Goal: Find specific fact: Find specific fact

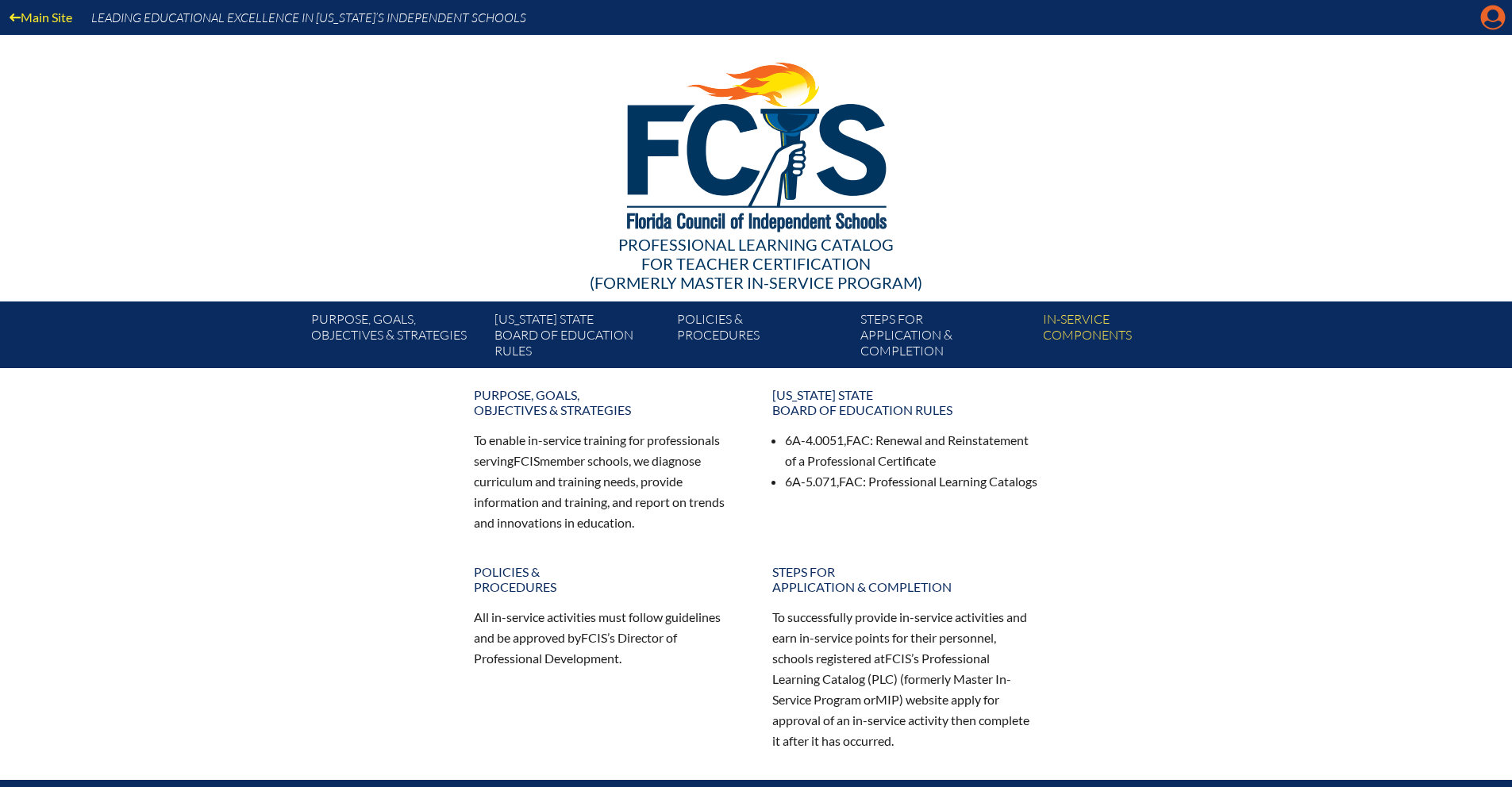
click at [1491, 23] on icon "Manage Account" at bounding box center [1492, 17] width 26 height 26
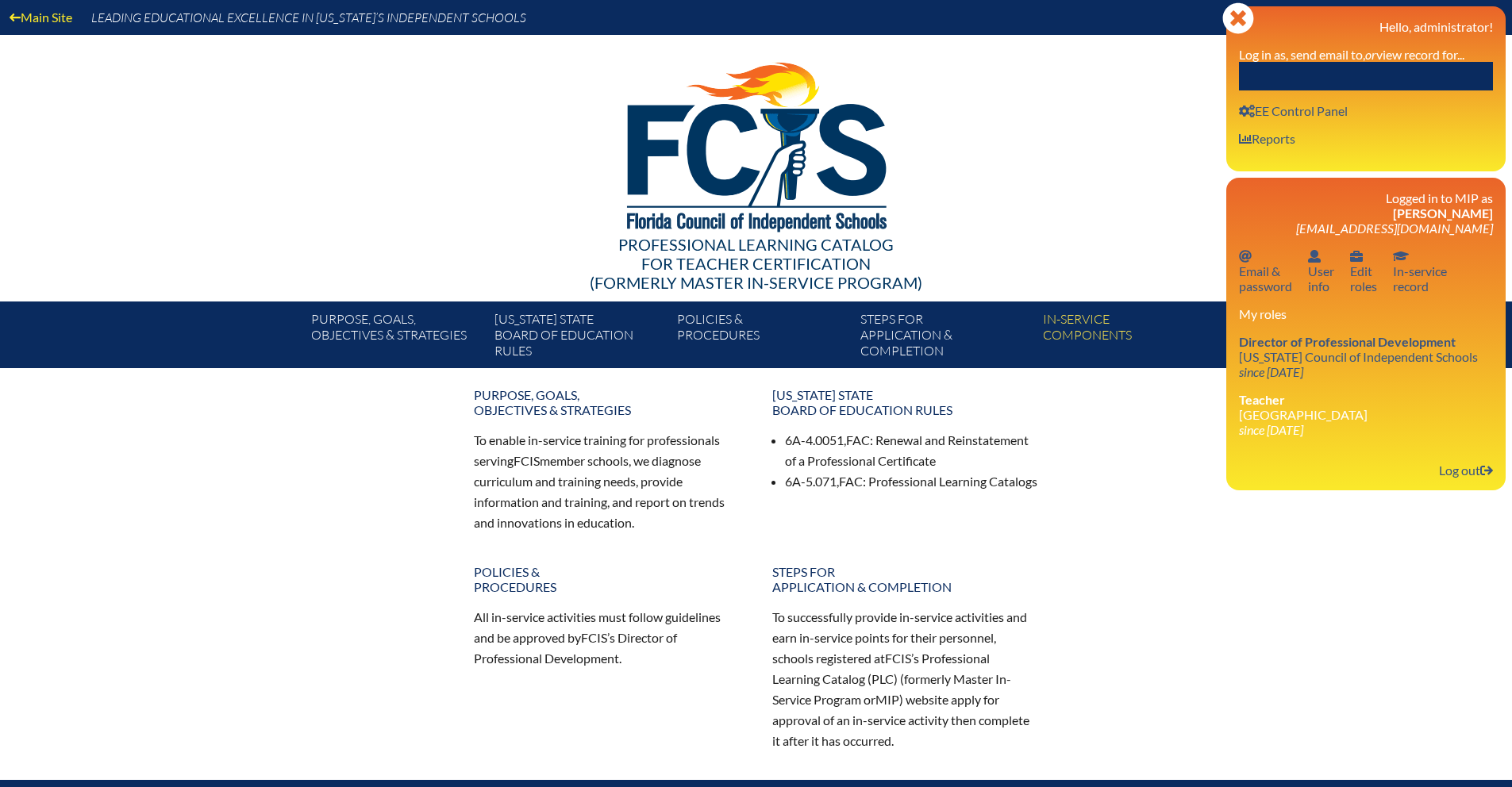
click at [1351, 66] on input "text" at bounding box center [1366, 76] width 254 height 28
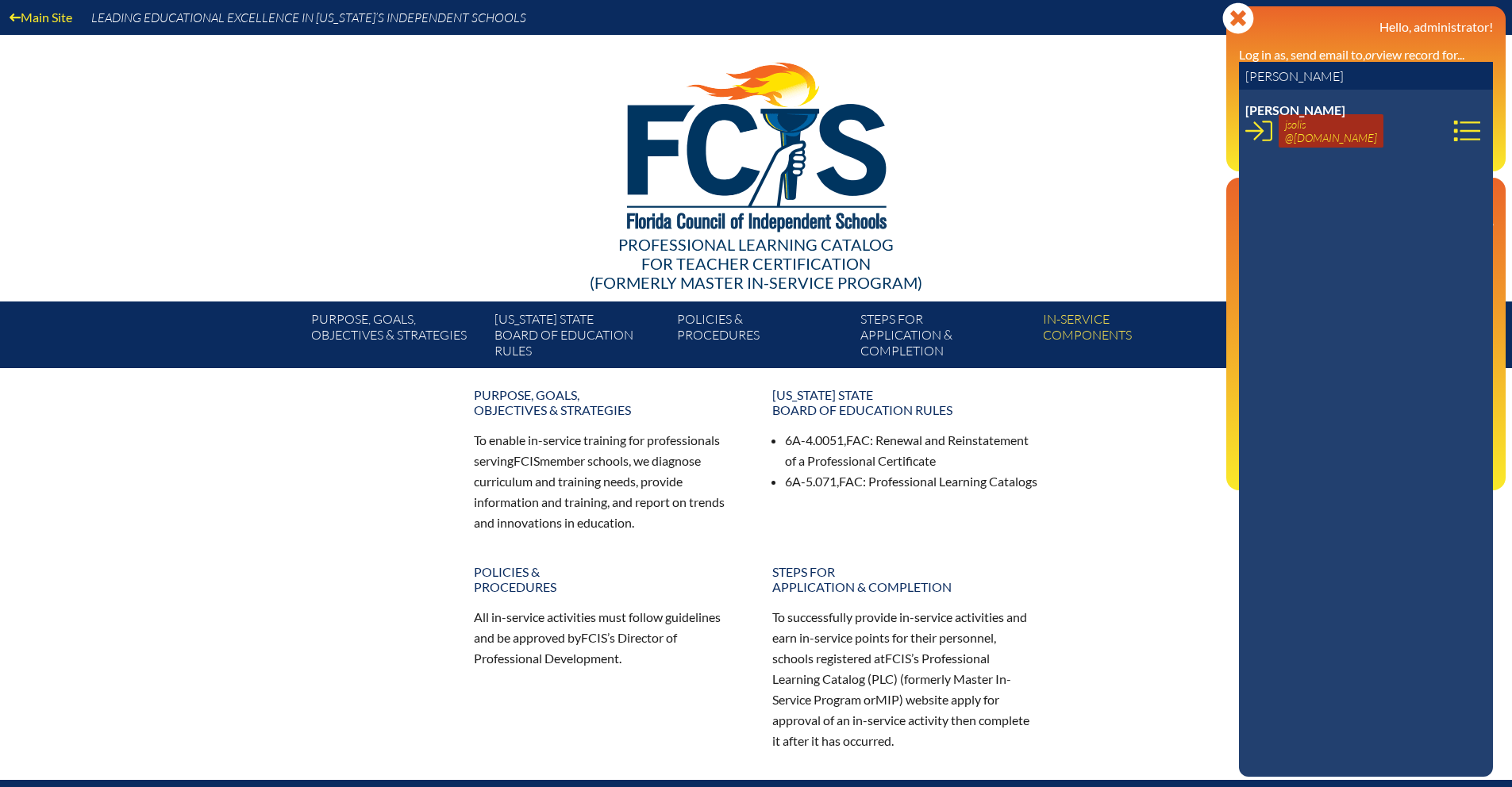
type input "[PERSON_NAME]"
click at [1310, 126] on link "jsolis @[DOMAIN_NAME]" at bounding box center [1331, 130] width 105 height 33
click at [1459, 136] on icon at bounding box center [1467, 131] width 27 height 27
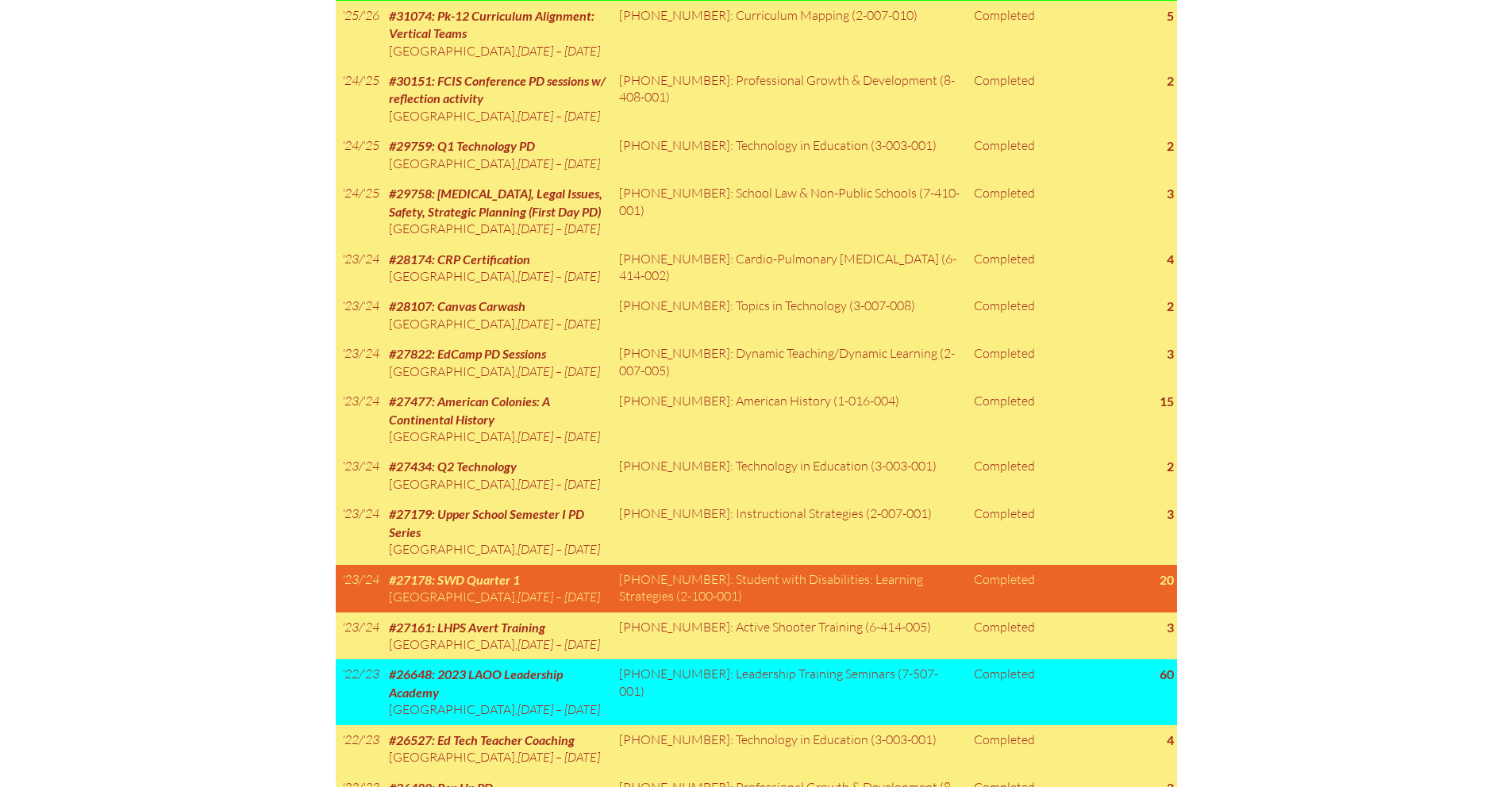
scroll to position [528, 0]
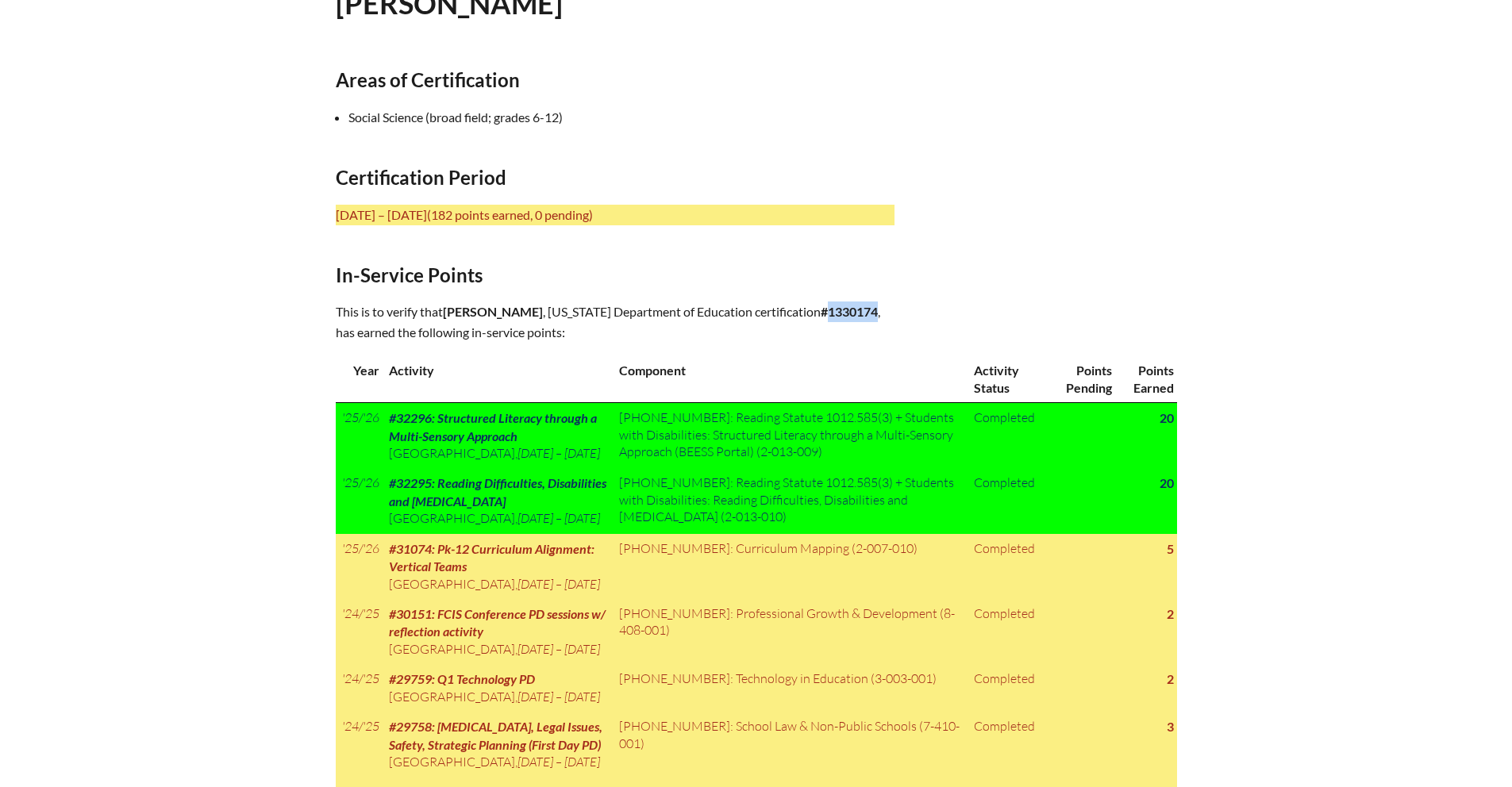
drag, startPoint x: 800, startPoint y: 306, endPoint x: 850, endPoint y: 305, distance: 50.0
click at [850, 305] on p "This is to verify that [PERSON_NAME] , [US_STATE] Department of Education certi…" at bounding box center [615, 322] width 559 height 41
copy b "1330174"
